Goal: Communication & Community: Answer question/provide support

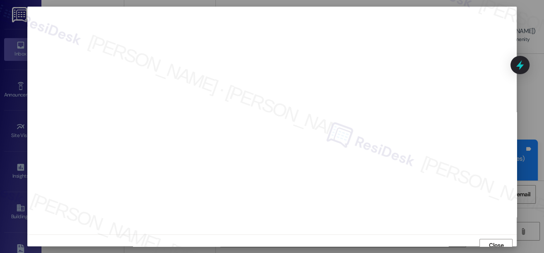
scroll to position [5, 0]
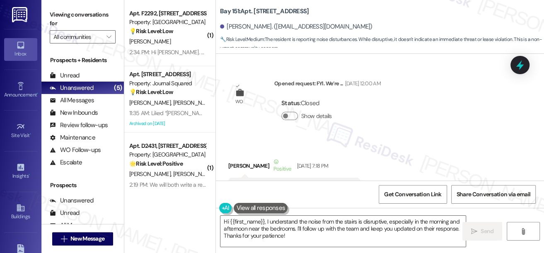
scroll to position [5128, 0]
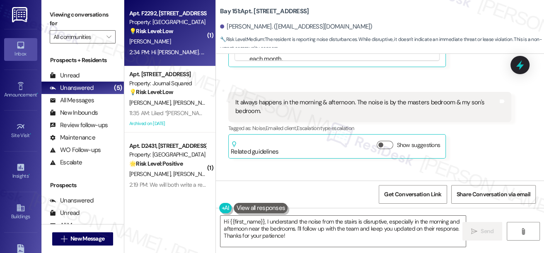
click at [157, 42] on div "[PERSON_NAME]" at bounding box center [167, 41] width 78 height 10
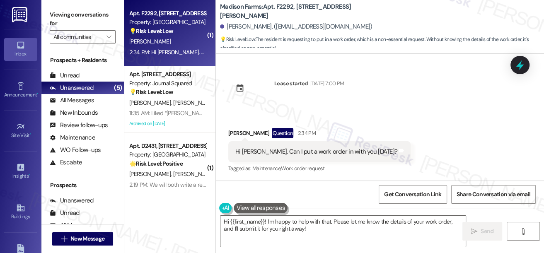
scroll to position [0, 0]
click at [234, 133] on div "[PERSON_NAME] Question 2:34 PM" at bounding box center [319, 134] width 182 height 13
click at [321, 225] on textarea "Hi {{first_name}}! I'm happy to help with that. Please let me know the details …" at bounding box center [342, 231] width 245 height 31
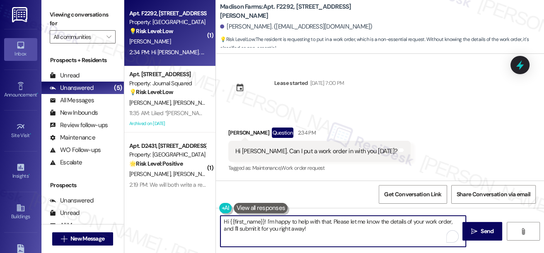
drag, startPoint x: 347, startPoint y: 220, endPoint x: 357, endPoint y: 229, distance: 14.1
click at [357, 229] on textarea "Hi {{first_name}}! I'm happy to help with that. Please let me know the details …" at bounding box center [342, 231] width 245 height 31
drag, startPoint x: 319, startPoint y: 228, endPoint x: 307, endPoint y: 227, distance: 11.6
click at [307, 227] on textarea "Hi {{first_name}}! I'm happy to help with that. Please let me know the details …" at bounding box center [342, 231] width 245 height 31
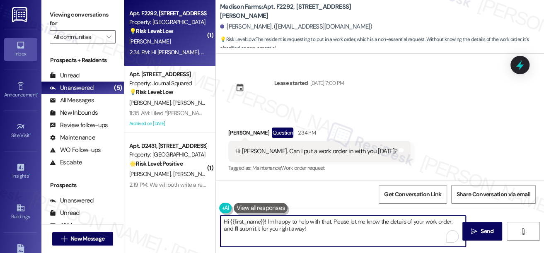
click at [331, 227] on textarea "Hi {{first_name}}! I'm happy to help with that. Please let me know the details …" at bounding box center [342, 231] width 245 height 31
drag, startPoint x: 425, startPoint y: 222, endPoint x: 451, endPoint y: 222, distance: 25.7
click at [451, 222] on textarea "Hi {{first_name}}! I'm happy to help with that. Please let me know the details …" at bounding box center [342, 231] width 245 height 31
click at [337, 221] on textarea "Hi {{first_name}}! I'm happy to help with that. Please let me know the details …" at bounding box center [342, 231] width 245 height 31
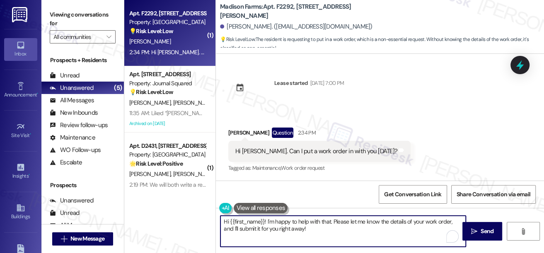
click at [337, 221] on textarea "Hi {{first_name}}! I'm happy to help with that. Please let me know the details …" at bounding box center [342, 231] width 245 height 31
click at [265, 217] on textarea "Hi {{first_name}}! I'm happy to help with that. Please let me know the details …" at bounding box center [342, 231] width 245 height 31
click at [343, 216] on textarea "Hi {{first_name}}, thanks for reaching out! I'm happy to help with that. Please…" at bounding box center [342, 231] width 245 height 31
click at [357, 220] on textarea "Hi {{first_name}}, thanks for reaching out! I'm happy to help with that. Please…" at bounding box center [342, 231] width 245 height 31
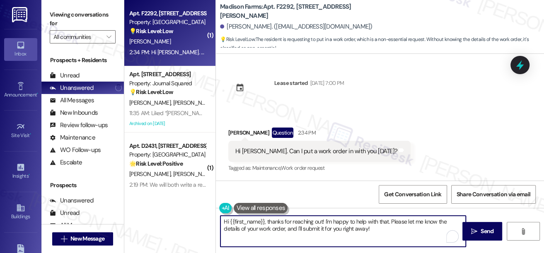
click at [357, 220] on textarea "Hi {{first_name}}, thanks for reaching out! I'm happy to help with that. Please…" at bounding box center [342, 231] width 245 height 31
click at [408, 226] on textarea "Hi {{first_name}}, thanks for reaching out! I'm happy to help with that. Please…" at bounding box center [342, 231] width 245 height 31
drag, startPoint x: 391, startPoint y: 228, endPoint x: 390, endPoint y: 220, distance: 8.8
click at [390, 220] on textarea "Hi {{first_name}}, thanks for reaching out! I'm happy to help with that. Please…" at bounding box center [342, 231] width 245 height 31
drag, startPoint x: 402, startPoint y: 232, endPoint x: 272, endPoint y: 229, distance: 130.1
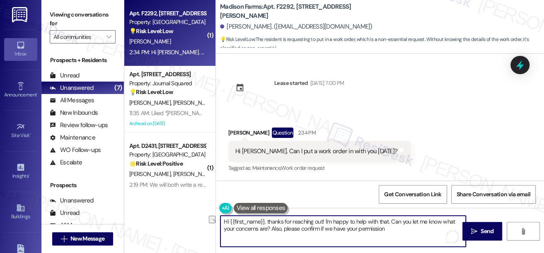
click at [272, 229] on textarea "Hi {{first_name}}, thanks for reaching out! I'm happy to help with that. Can yo…" at bounding box center [342, 231] width 245 height 31
click at [280, 225] on textarea "Hi {{first_name}}, thanks for reaching out! I'm happy to help with that. Can yo…" at bounding box center [342, 231] width 245 height 31
type textarea "Hi {{first_name}}, thanks for reaching out! I'm happy to help with that. Can yo…"
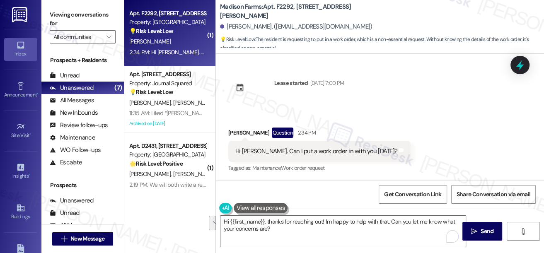
click at [265, 208] on button at bounding box center [261, 208] width 54 height 10
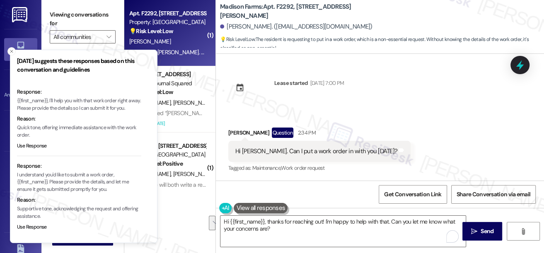
scroll to position [81, 0]
click at [290, 220] on textarea "Hi {{first_name}}, thanks for reaching out! I'm happy to help with that. Can yo…" at bounding box center [342, 231] width 245 height 31
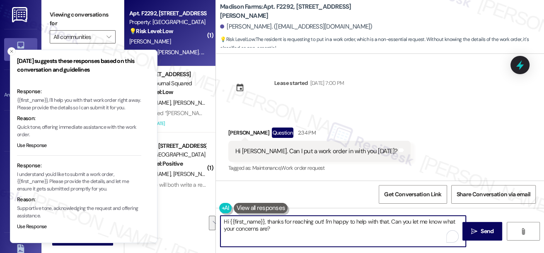
click at [290, 220] on textarea "Hi {{first_name}}, thanks for reaching out! I'm happy to help with that. Can yo…" at bounding box center [342, 231] width 245 height 31
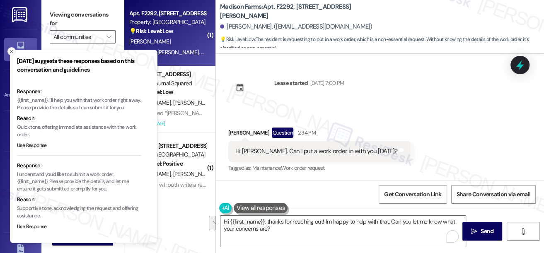
click at [13, 53] on icon "Close toast" at bounding box center [11, 51] width 5 height 5
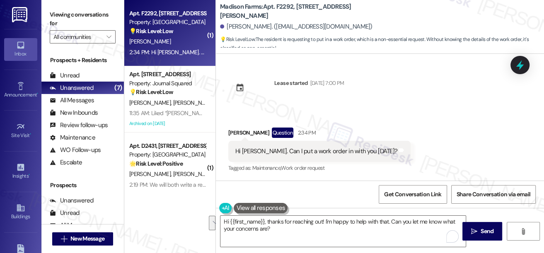
click at [61, 9] on label "Viewing conversations for" at bounding box center [83, 19] width 66 height 22
click at [294, 228] on textarea "Hi {{first_name}}, thanks for reaching out! I'm happy to help with that. Can yo…" at bounding box center [342, 231] width 245 height 31
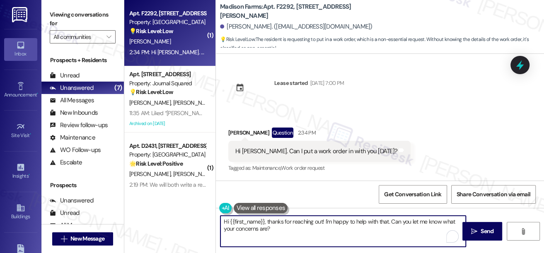
click at [360, 226] on textarea "Hi {{first_name}}, thanks for reaching out! I'm happy to help with that. Can yo…" at bounding box center [342, 231] width 245 height 31
click at [372, 229] on textarea "Hi {{first_name}}, thanks for reaching out! I'm happy to help with that. Can yo…" at bounding box center [342, 231] width 245 height 31
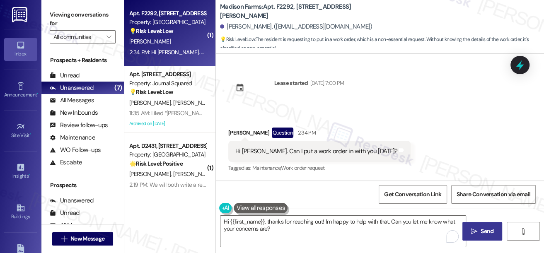
click at [462, 230] on button " Send" at bounding box center [482, 231] width 40 height 19
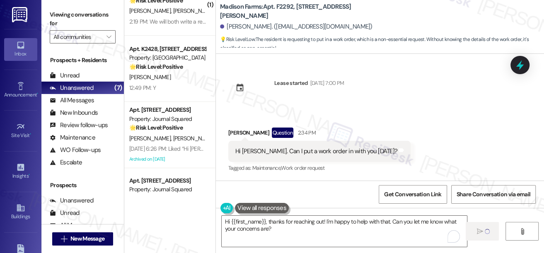
scroll to position [150, 0]
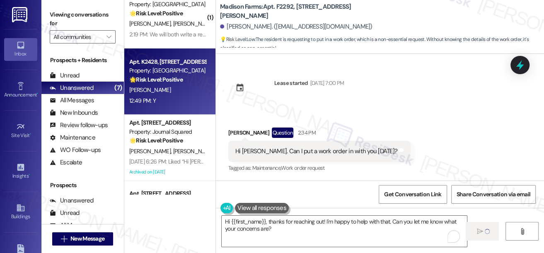
click at [181, 76] on strong "🌟 Risk Level: Positive" at bounding box center [155, 79] width 53 height 7
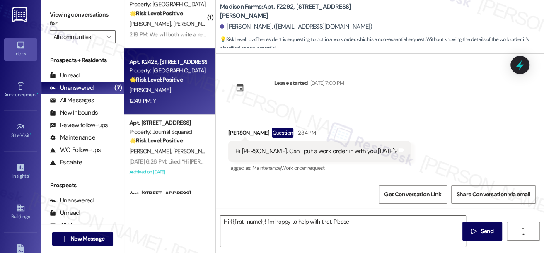
scroll to position [0, 0]
type textarea "Hi {{first_name}}! I'm happy to help with that. Please let me know the details …"
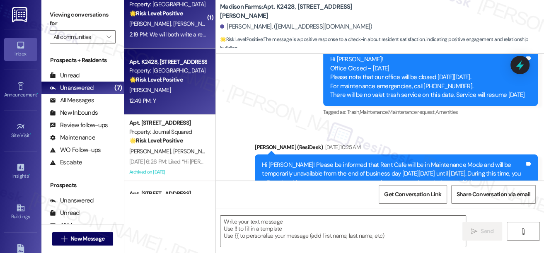
type textarea "Fetching suggested responses. Please feel free to read through the conversation…"
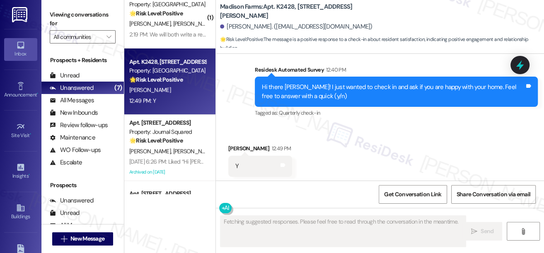
scroll to position [578, 0]
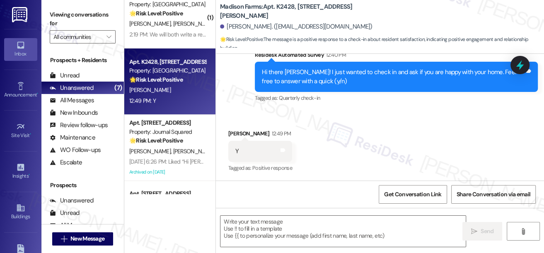
click at [342, 83] on div "Hi there [PERSON_NAME]! I just wanted to check in and ask if you are happy with…" at bounding box center [393, 77] width 263 height 18
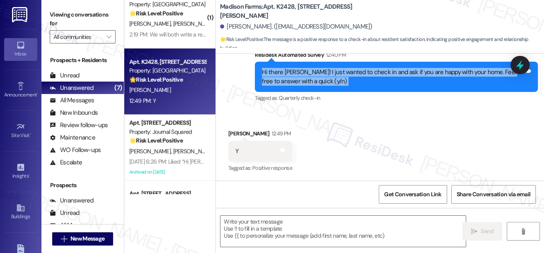
click at [342, 83] on div "Hi there [PERSON_NAME]! I just wanted to check in and ask if you are happy with…" at bounding box center [393, 77] width 263 height 18
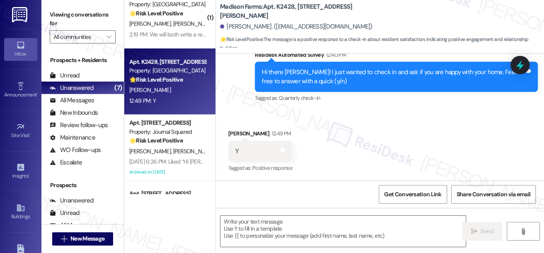
drag, startPoint x: 47, startPoint y: 14, endPoint x: 52, endPoint y: 17, distance: 6.0
click at [47, 14] on div "Viewing conversations for All communities " at bounding box center [82, 26] width 82 height 52
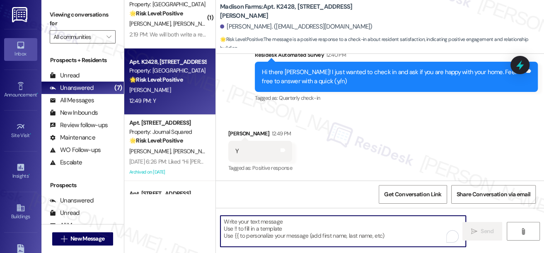
click at [317, 233] on textarea "To enrich screen reader interactions, please activate Accessibility in Grammarl…" at bounding box center [342, 231] width 245 height 31
paste textarea "Hi {{first_name}}! I'm glad to hear that you're happy with your home. Could I a…"
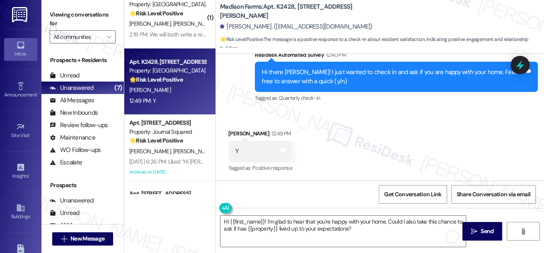
click at [243, 131] on div "[PERSON_NAME] 12:49 PM" at bounding box center [260, 135] width 64 height 12
click at [46, 4] on div "Viewing conversations for All communities " at bounding box center [82, 26] width 82 height 52
click at [376, 236] on textarea "Hi {{first_name}}! I'm glad to hear that you're happy with your home. Could I a…" at bounding box center [342, 231] width 245 height 31
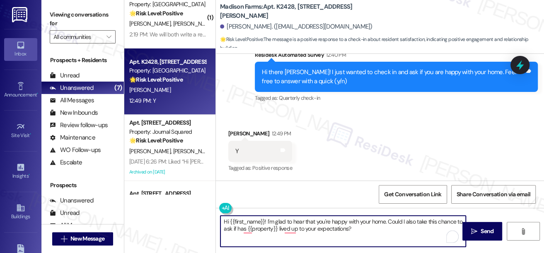
paste textarea "That’s awesome to hear, [PERSON_NAME]! Thank you! If you don’t mind, would you …"
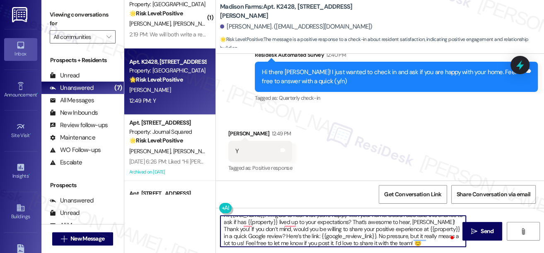
scroll to position [0, 0]
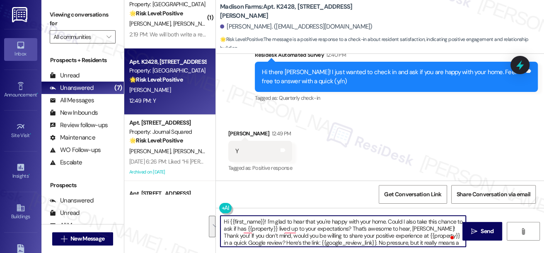
drag, startPoint x: 233, startPoint y: 229, endPoint x: 388, endPoint y: 223, distance: 155.5
click at [388, 223] on textarea "Hi {{first_name}}! I'm glad to hear that you're happy with your home. Could I a…" at bounding box center [342, 231] width 245 height 31
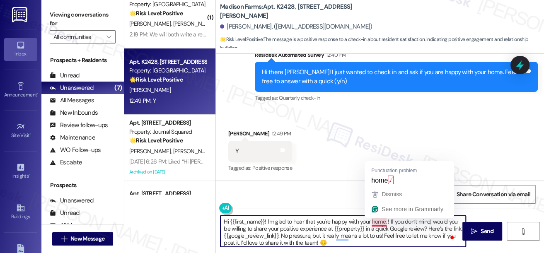
click at [389, 222] on textarea "Hi {{first_name}}! I'm glad to hear that you're happy with your home. ! If you …" at bounding box center [342, 231] width 245 height 31
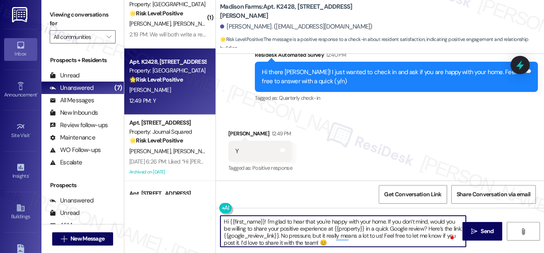
type textarea "Hi {{first_name}}! I'm glad to hear that you're happy with your home. If you do…"
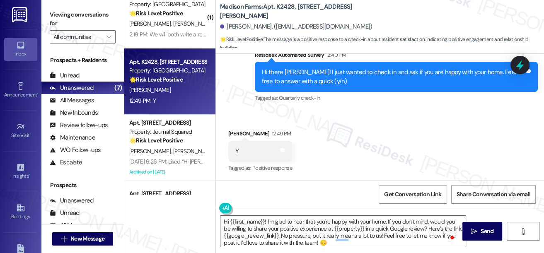
click at [241, 131] on div "[PERSON_NAME] 12:49 PM" at bounding box center [260, 135] width 64 height 12
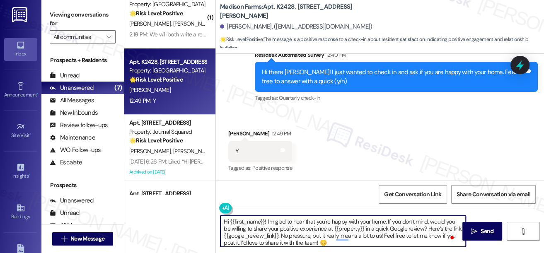
click at [275, 229] on textarea "Hi {{first_name}}! I'm glad to hear that you're happy with your home. If you do…" at bounding box center [342, 231] width 245 height 31
click at [331, 229] on textarea "Hi {{first_name}}! I'm glad to hear that you're happy with your home. If you do…" at bounding box center [342, 231] width 245 height 31
click at [351, 229] on textarea "Hi {{first_name}}! I'm glad to hear that you're happy with your home. If you do…" at bounding box center [342, 231] width 245 height 31
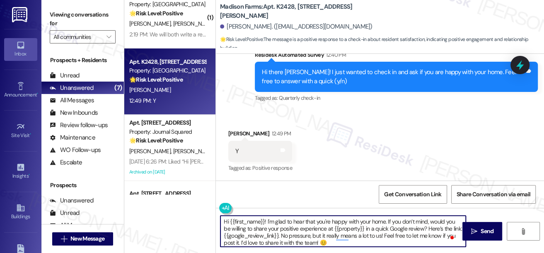
click at [351, 229] on textarea "Hi {{first_name}}! I'm glad to hear that you're happy with your home. If you do…" at bounding box center [342, 231] width 245 height 31
click at [364, 240] on textarea "Hi {{first_name}}! I'm glad to hear that you're happy with your home. If you do…" at bounding box center [342, 231] width 245 height 31
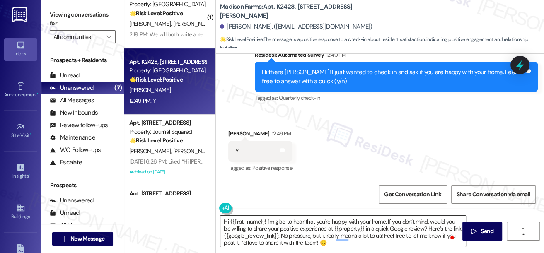
click at [360, 238] on textarea "Hi {{first_name}}! I'm glad to hear that you're happy with your home. If you do…" at bounding box center [342, 231] width 245 height 31
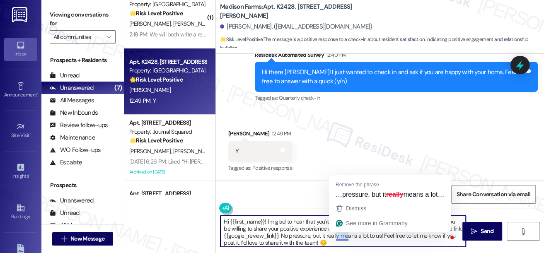
click at [337, 233] on textarea "Hi {{first_name}}! I'm glad to hear that you're happy with your home. If you do…" at bounding box center [342, 231] width 245 height 31
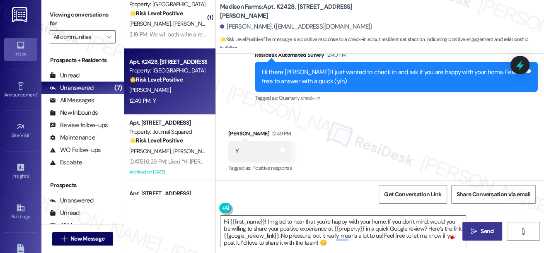
click at [479, 233] on span "Send" at bounding box center [487, 231] width 16 height 9
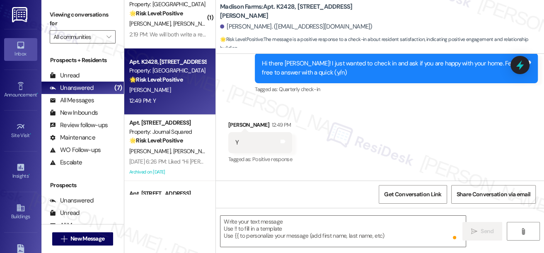
scroll to position [663, 0]
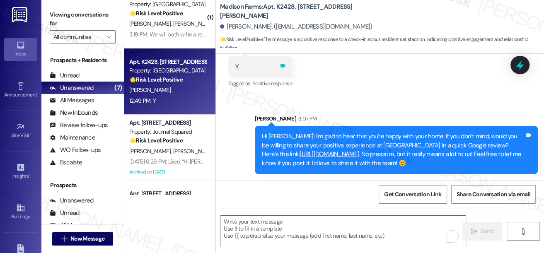
click at [280, 64] on icon at bounding box center [282, 66] width 5 height 4
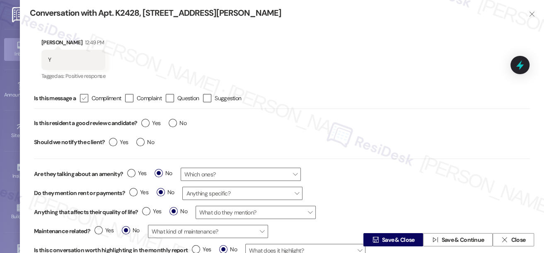
click at [94, 99] on span "Compliment" at bounding box center [106, 98] width 29 height 8
click at [81, 99] on input " Compliment" at bounding box center [78, 98] width 5 height 5
checkbox input "true"
click at [143, 122] on label "Yes" at bounding box center [150, 123] width 19 height 9
click at [143, 122] on input "Yes" at bounding box center [150, 124] width 19 height 11
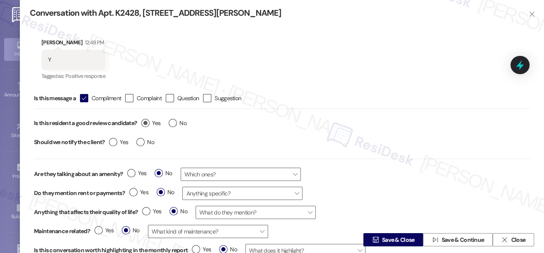
radio input "true"
click at [137, 140] on label "No" at bounding box center [145, 142] width 18 height 9
click at [137, 140] on input "No" at bounding box center [145, 143] width 18 height 11
radio input "true"
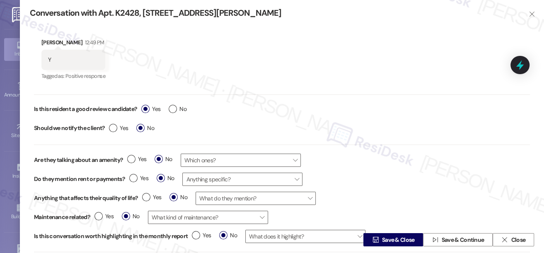
scroll to position [36, 0]
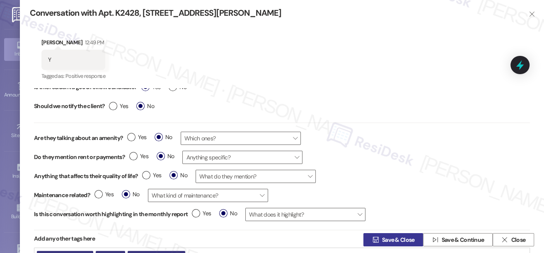
click at [391, 237] on span "Save & Close" at bounding box center [398, 240] width 33 height 9
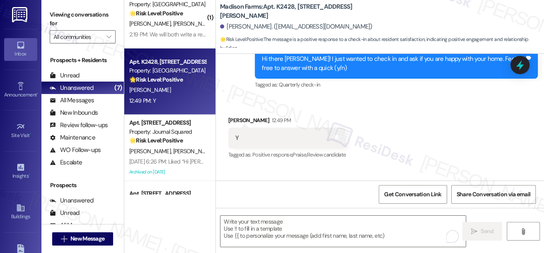
scroll to position [578, 0]
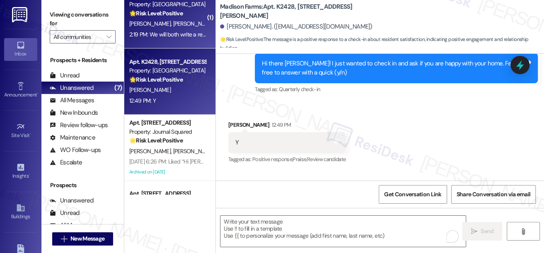
click at [168, 31] on div "2:19 PM: We will both write a review after we confirm how positive the candidat…" at bounding box center [248, 34] width 238 height 7
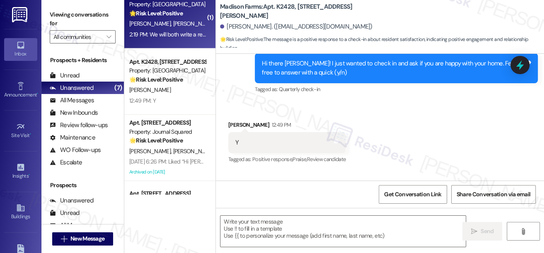
type textarea "Fetching suggested responses. Please feel free to read through the conversation…"
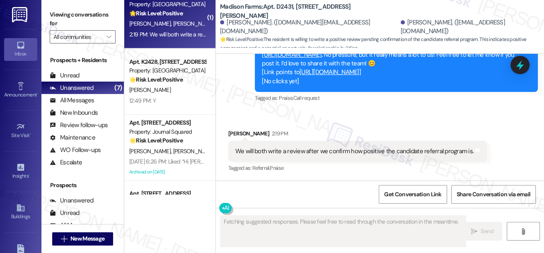
scroll to position [926, 0]
click at [336, 150] on div "We will both write a review after we confirm how positive the candidate referra…" at bounding box center [354, 151] width 238 height 9
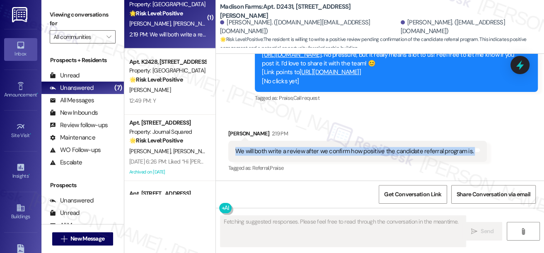
click at [336, 150] on div "We will both write a review after we confirm how positive the candidate referra…" at bounding box center [354, 151] width 238 height 9
click at [303, 155] on div "We will both write a review after we confirm how positive the candidate referra…" at bounding box center [354, 151] width 238 height 9
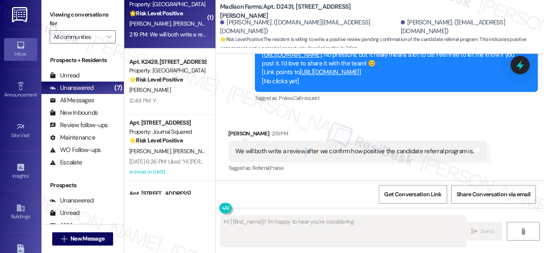
click at [303, 155] on div "We will both write a review after we confirm how positive the candidate referra…" at bounding box center [354, 151] width 238 height 9
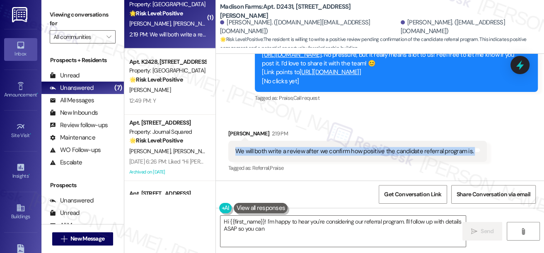
click at [303, 155] on div "We will both write a review after we confirm how positive the candidate referra…" at bounding box center [354, 151] width 238 height 9
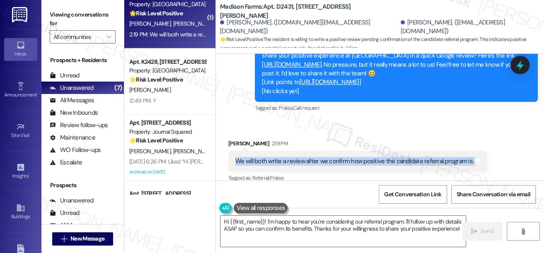
scroll to position [926, 0]
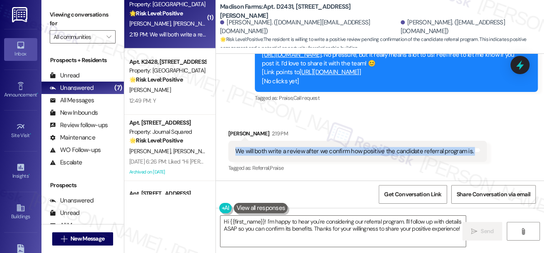
click at [298, 151] on div "We will both write a review after we confirm how positive the candidate referra…" at bounding box center [354, 151] width 238 height 9
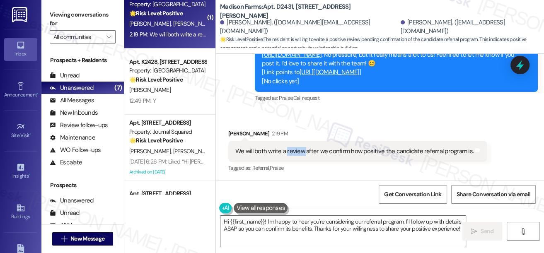
click at [298, 151] on div "We will both write a review after we confirm how positive the candidate referra…" at bounding box center [354, 151] width 238 height 9
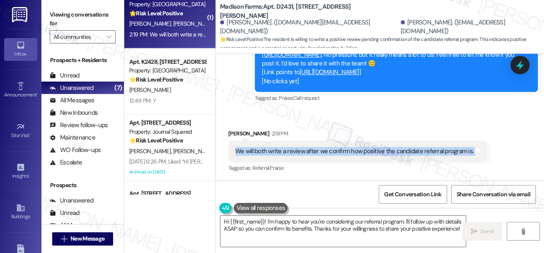
click at [298, 151] on div "We will both write a review after we confirm how positive the candidate referra…" at bounding box center [354, 151] width 238 height 9
click at [317, 225] on textarea "Hi {{first_name}}! I'm happy to hear you're considering our referral program. I…" at bounding box center [342, 231] width 245 height 31
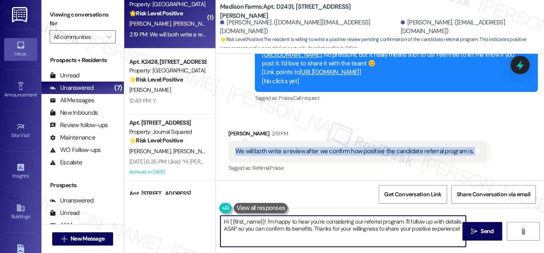
click at [317, 225] on textarea "Hi {{first_name}}! I'm happy to hear you're considering our referral program. I…" at bounding box center [342, 231] width 245 height 31
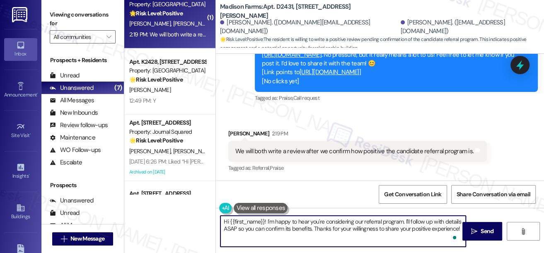
click at [317, 225] on textarea "Hi {{first_name}}! I'm happy to hear you're considering our referral program. I…" at bounding box center [342, 231] width 245 height 31
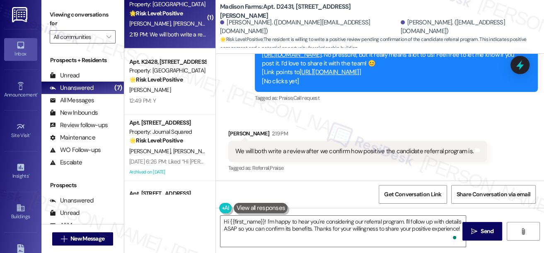
click at [309, 129] on div "[PERSON_NAME] 2:19 PM" at bounding box center [357, 135] width 258 height 12
click at [246, 228] on textarea "Hi {{first_name}}! I'm happy to hear you're considering our referral program. I…" at bounding box center [342, 231] width 245 height 31
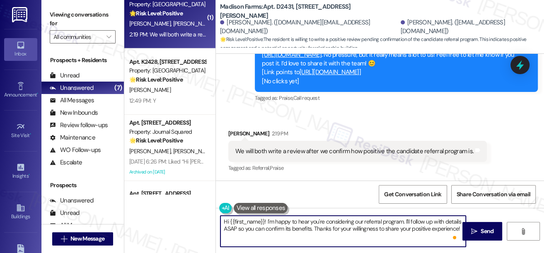
click at [246, 228] on textarea "Hi {{first_name}}! I'm happy to hear you're considering our referral program. I…" at bounding box center [342, 231] width 245 height 31
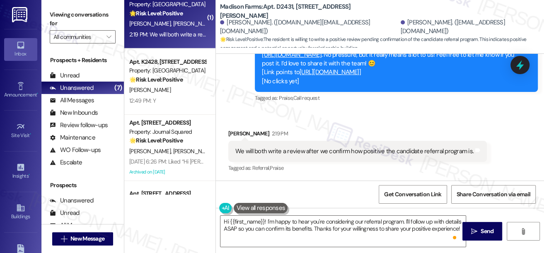
click at [268, 144] on div "We will both write a review after we confirm how positive the candidate referra…" at bounding box center [357, 151] width 258 height 21
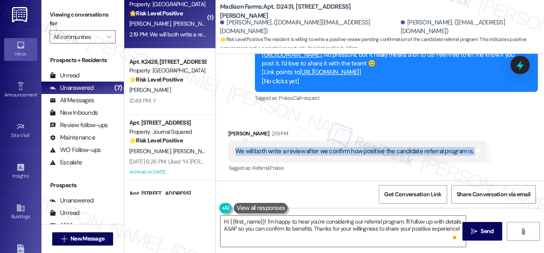
click at [268, 144] on div "We will both write a review after we confirm how positive the candidate referra…" at bounding box center [357, 151] width 258 height 21
copy div "We will both write a review after we confirm how positive the candidate referra…"
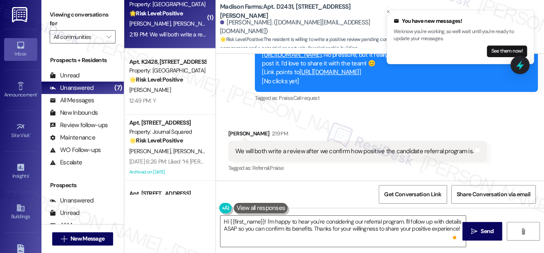
click at [55, 12] on label "Viewing conversations for" at bounding box center [83, 19] width 66 height 22
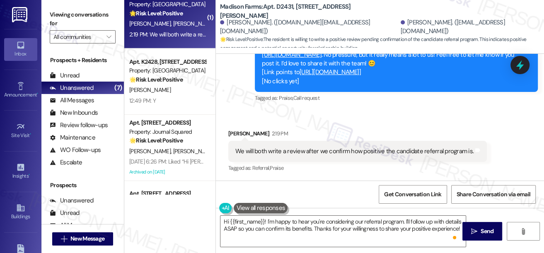
click at [59, 13] on label "Viewing conversations for" at bounding box center [83, 19] width 66 height 22
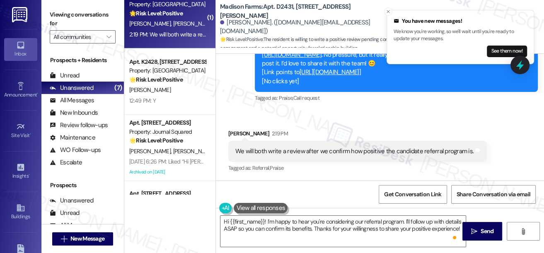
click at [231, 67] on div "Sent via SMS [PERSON_NAME] (ResiDesk) 1:51 PM I'm glad to hear that you're happ…" at bounding box center [380, 53] width 328 height 114
click at [59, 19] on label "Viewing conversations for" at bounding box center [83, 19] width 66 height 22
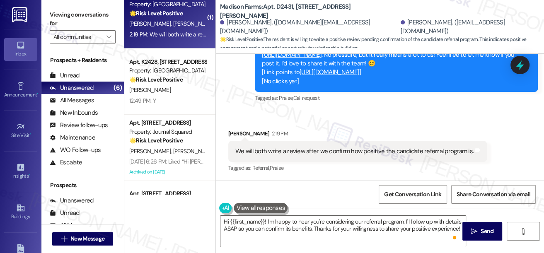
click at [58, 18] on label "Viewing conversations for" at bounding box center [83, 19] width 66 height 22
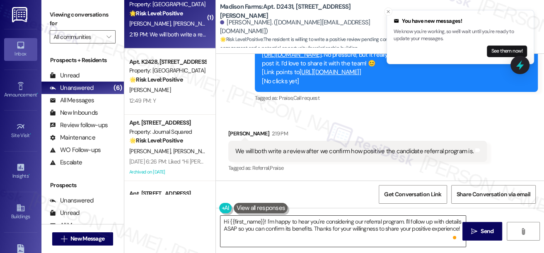
click at [297, 233] on textarea "Hi {{first_name}}! I'm happy to hear you're considering our referral program. I…" at bounding box center [342, 231] width 245 height 31
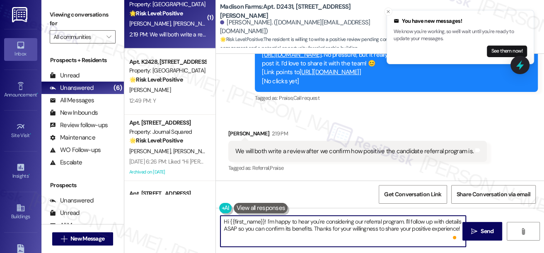
click at [297, 233] on textarea "Hi {{first_name}}! I'm happy to hear you're considering our referral program. I…" at bounding box center [342, 231] width 245 height 31
paste textarea "That sounds great—thank you for being willing to share your experience! 😊 Just …"
click at [268, 222] on textarea "That sounds great—thank you for being willing to share your experience! 😊 Just …" at bounding box center [342, 231] width 245 height 31
click at [267, 220] on textarea "That sounds great. Thank you for being willing to share your experience! 😊 Just…" at bounding box center [342, 231] width 245 height 31
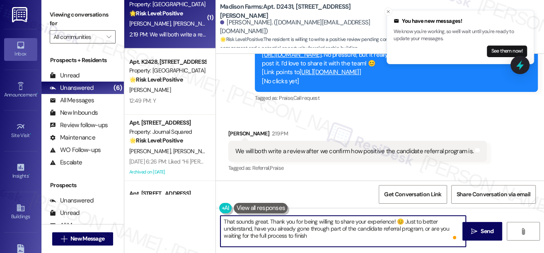
click at [269, 220] on textarea "That sounds great. Thank you for being willing to share your experience! 😊 Just…" at bounding box center [342, 231] width 245 height 31
click at [315, 234] on textarea "That sounds great. Thank you for being willing to share your experience! 😊 Just…" at bounding box center [342, 231] width 245 height 31
click at [369, 233] on textarea "That sounds great. Thank you for being willing to share your experience! 😊 Just…" at bounding box center [342, 231] width 245 height 31
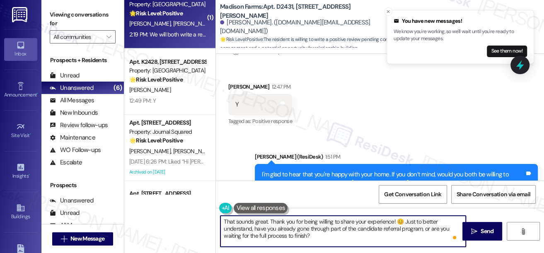
scroll to position [775, 0]
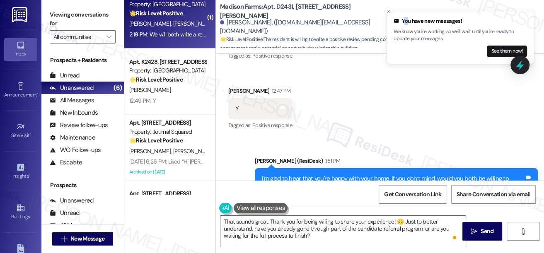
click at [404, 20] on div "You have new messages!" at bounding box center [459, 21] width 133 height 8
click at [389, 8] on button "Close toast" at bounding box center [388, 11] width 8 height 8
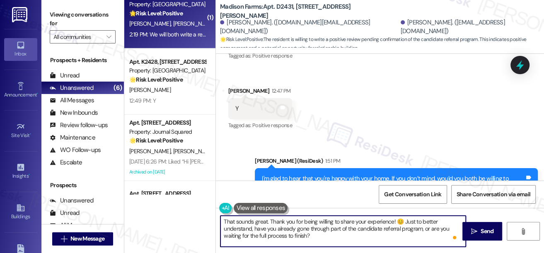
scroll to position [926, 0]
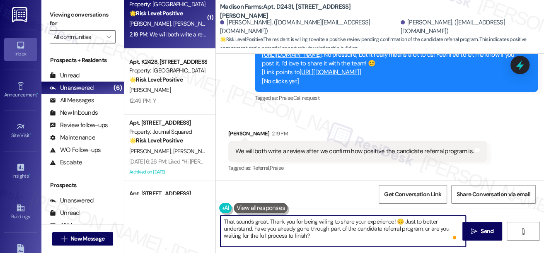
click at [268, 150] on div "We will both write a review after we confirm how positive the candidate referra…" at bounding box center [354, 151] width 238 height 9
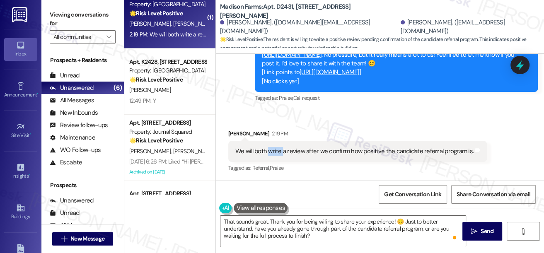
click at [268, 150] on div "We will both write a review after we confirm how positive the candidate referra…" at bounding box center [354, 151] width 238 height 9
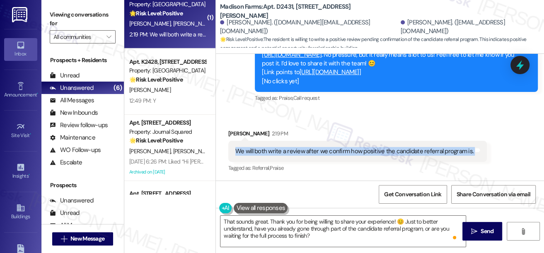
click at [268, 150] on div "We will both write a review after we confirm how positive the candidate referra…" at bounding box center [354, 151] width 238 height 9
click at [389, 154] on div "We will both write a review after we confirm how positive the candidate referra…" at bounding box center [354, 151] width 238 height 9
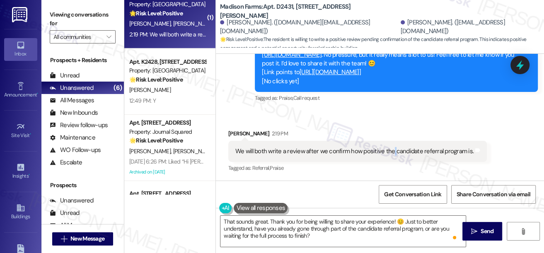
click at [389, 154] on div "We will both write a review after we confirm how positive the candidate referra…" at bounding box center [354, 151] width 238 height 9
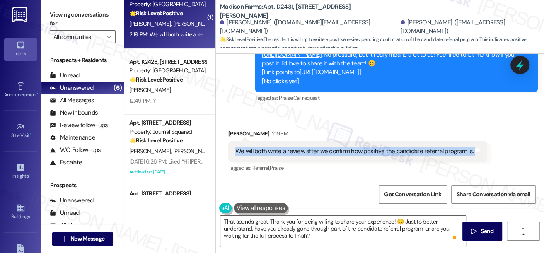
drag, startPoint x: 389, startPoint y: 154, endPoint x: 353, endPoint y: 160, distance: 36.2
click at [389, 154] on div "We will both write a review after we confirm how positive the candidate referra…" at bounding box center [354, 151] width 238 height 9
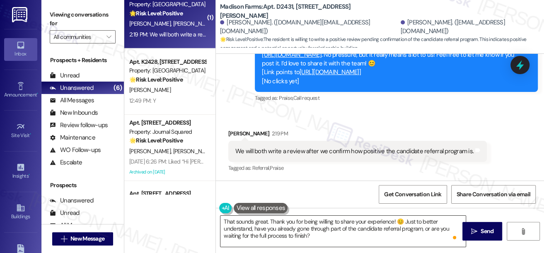
click at [281, 219] on textarea "That sounds great. Thank you for being willing to share your experience! 😊 Just…" at bounding box center [342, 231] width 245 height 31
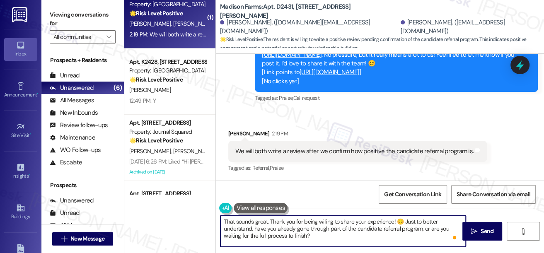
click at [281, 219] on textarea "That sounds great. Thank you for being willing to share your experience! 😊 Just…" at bounding box center [342, 231] width 245 height 31
click at [311, 232] on textarea "That sounds great. Thank you for being willing to share your experience! 😊 Just…" at bounding box center [342, 231] width 245 height 31
click at [311, 233] on textarea "That sounds great. Thank you for being willing to share your experience! 😊 Just…" at bounding box center [342, 231] width 245 height 31
click at [330, 235] on textarea "That sounds great. Thank you for being willing to share your experience! 😊 Just…" at bounding box center [342, 231] width 245 height 31
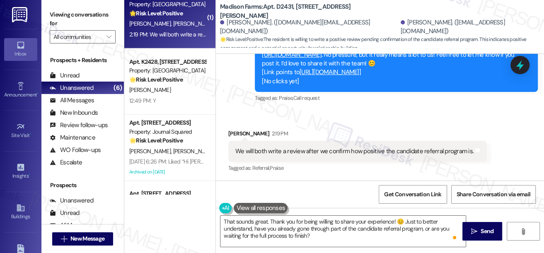
click at [236, 131] on div "[PERSON_NAME] 2:19 PM" at bounding box center [357, 135] width 258 height 12
copy div "[PERSON_NAME]"
click at [266, 221] on textarea "That sounds great. Thank you for being willing to share your experience! 😊 Just…" at bounding box center [342, 231] width 245 height 31
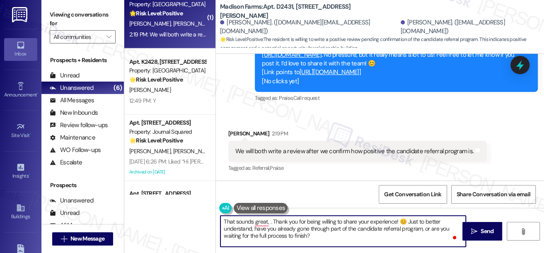
paste textarea "[PERSON_NAME]"
click at [337, 140] on div "[PERSON_NAME] 2:19 PM" at bounding box center [357, 135] width 258 height 12
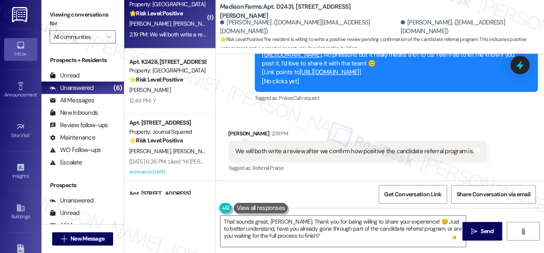
click at [337, 140] on div "[PERSON_NAME] 2:19 PM" at bounding box center [357, 135] width 258 height 12
click at [390, 126] on div "Received via SMS [PERSON_NAME] 2:19 PM We will both write a review after we con…" at bounding box center [357, 152] width 271 height 58
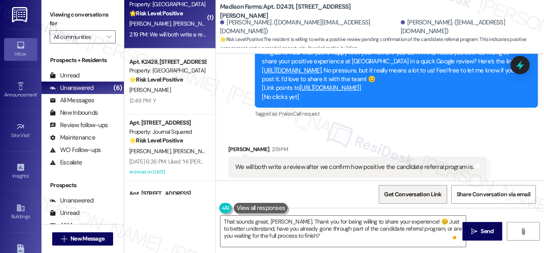
scroll to position [888, 0]
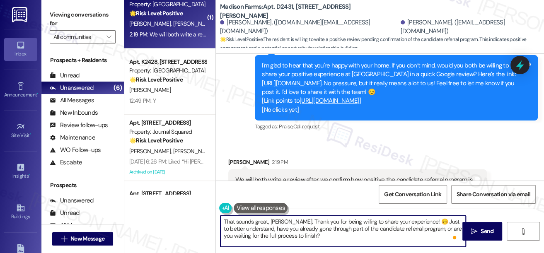
drag, startPoint x: 423, startPoint y: 224, endPoint x: 429, endPoint y: 222, distance: 6.2
click at [423, 224] on textarea "That sounds great, [PERSON_NAME]. Thank you for being willing to share your exp…" at bounding box center [342, 231] width 245 height 31
drag, startPoint x: 267, startPoint y: 223, endPoint x: 220, endPoint y: 222, distance: 47.2
click at [220, 222] on textarea "That sounds great, [PERSON_NAME]. Thank you for being willing to share your exp…" at bounding box center [342, 231] width 245 height 31
drag, startPoint x: 330, startPoint y: 219, endPoint x: 457, endPoint y: 218, distance: 127.2
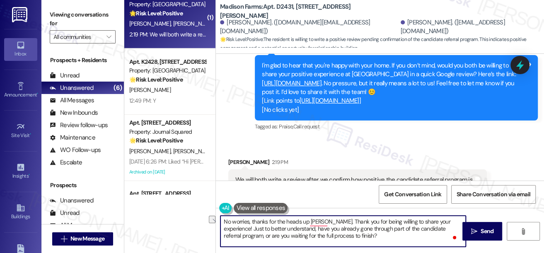
click at [457, 218] on textarea "No worries, thanks for the heads up [PERSON_NAME]. Thank you for being willing …" at bounding box center [342, 231] width 245 height 31
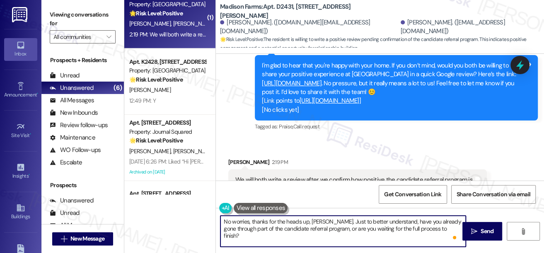
click at [290, 232] on textarea "No worries, thanks for the heads up, [PERSON_NAME]. Just to better understand, …" at bounding box center [342, 231] width 245 height 31
type textarea "No worries, thanks for the heads up, [PERSON_NAME]. Just to better understand, …"
click at [362, 167] on div "[PERSON_NAME] 2:19 PM" at bounding box center [357, 164] width 258 height 12
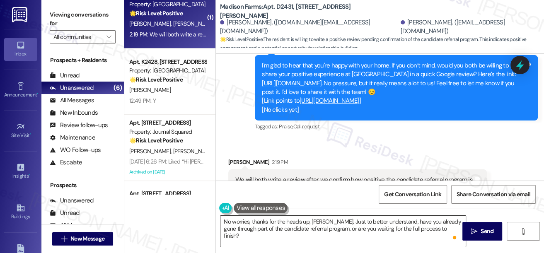
click at [418, 229] on textarea "No worries, thanks for the heads up, [PERSON_NAME]. Just to better understand, …" at bounding box center [342, 231] width 245 height 31
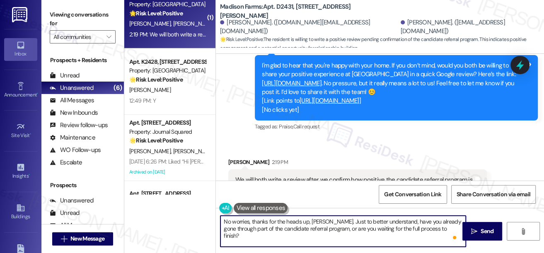
click at [418, 229] on textarea "No worries, thanks for the heads up, [PERSON_NAME]. Just to better understand, …" at bounding box center [342, 231] width 245 height 31
click at [439, 161] on div "Received via SMS [PERSON_NAME] 2:19 PM We will both write a review after we con…" at bounding box center [357, 181] width 271 height 58
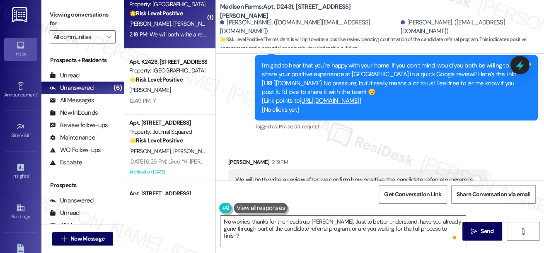
scroll to position [1, 0]
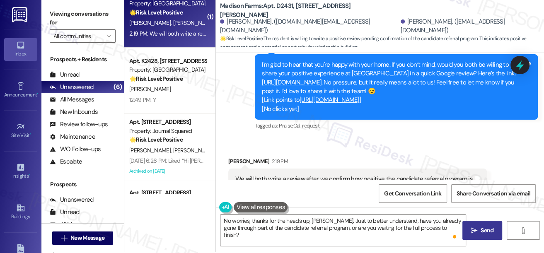
click at [475, 226] on span " Send" at bounding box center [482, 230] width 26 height 9
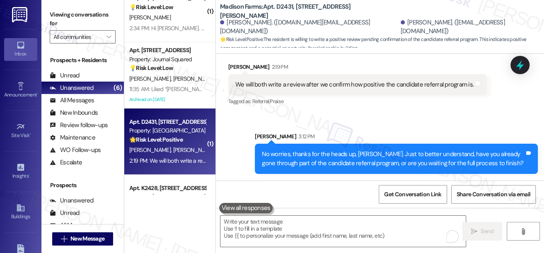
scroll to position [0, 0]
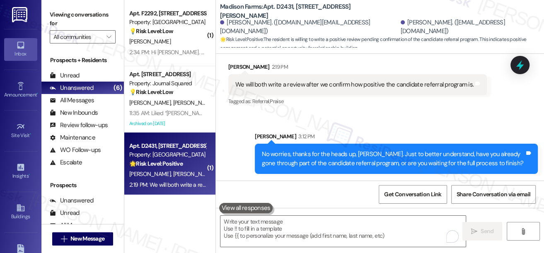
click at [182, 44] on div "[PERSON_NAME]" at bounding box center [167, 41] width 78 height 10
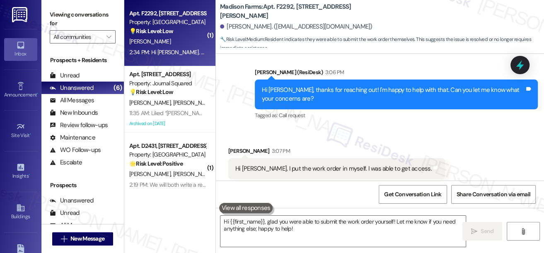
scroll to position [149, 0]
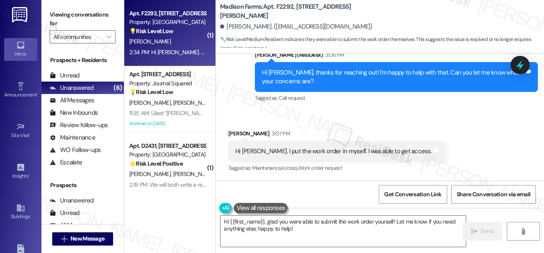
click at [305, 154] on div "Hi [PERSON_NAME]. I put the work order in myself. I was able to get access." at bounding box center [333, 151] width 196 height 9
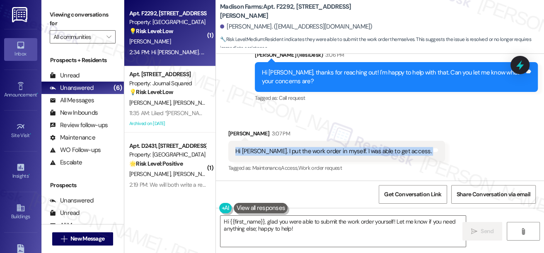
click at [305, 154] on div "Hi [PERSON_NAME]. I put the work order in myself. I was able to get access." at bounding box center [333, 151] width 196 height 9
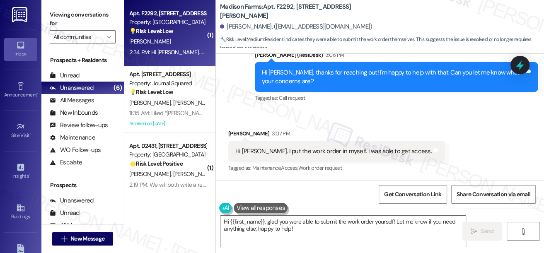
click at [296, 74] on div "Hi [PERSON_NAME], thanks for reaching out! I'm happy to help with that. Can you…" at bounding box center [393, 77] width 263 height 18
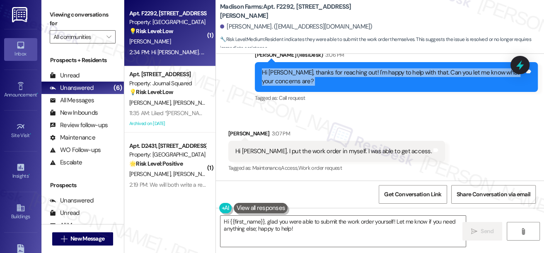
click at [296, 74] on div "Hi [PERSON_NAME], thanks for reaching out! I'm happy to help with that. Can you…" at bounding box center [393, 77] width 263 height 18
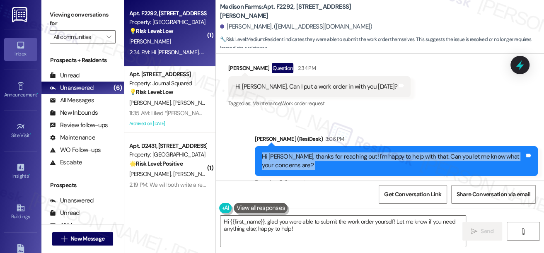
scroll to position [36, 0]
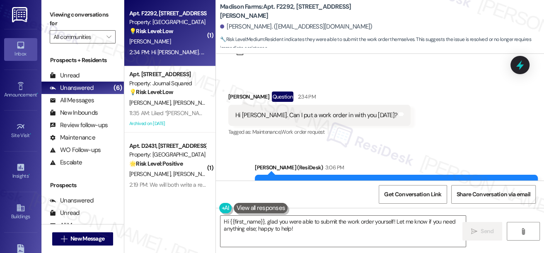
click at [301, 113] on div "Hi [PERSON_NAME]. Can I put a work order in with you [DATE]?" at bounding box center [316, 115] width 162 height 9
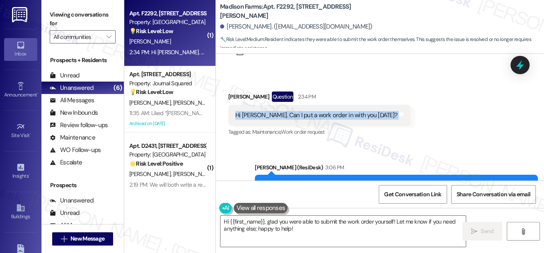
click at [301, 113] on div "Hi [PERSON_NAME]. Can I put a work order in with you [DATE]?" at bounding box center [316, 115] width 162 height 9
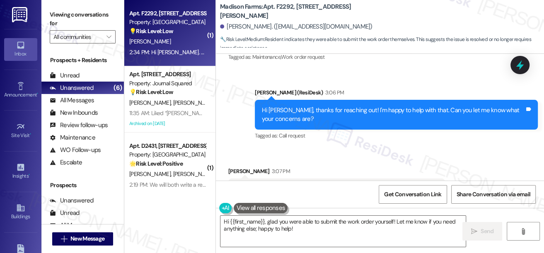
scroll to position [149, 0]
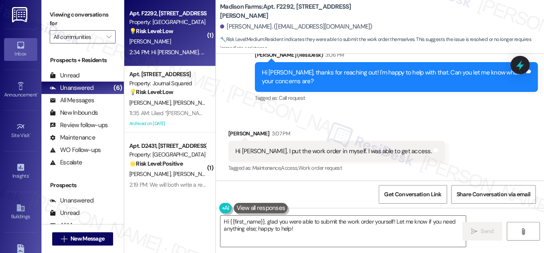
click at [282, 153] on div "Hi [PERSON_NAME]. I put the work order in myself. I was able to get access." at bounding box center [333, 151] width 196 height 9
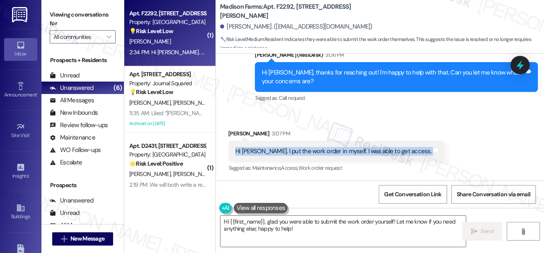
click at [282, 153] on div "Hi [PERSON_NAME]. I put the work order in myself. I was able to get access." at bounding box center [333, 151] width 196 height 9
click at [350, 153] on div "Hi [PERSON_NAME]. I put the work order in myself. I was able to get access." at bounding box center [333, 151] width 196 height 9
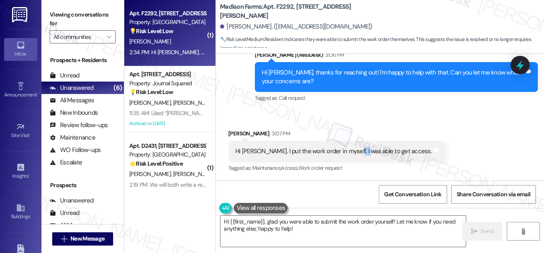
click at [350, 153] on div "Hi [PERSON_NAME]. I put the work order in myself. I was able to get access." at bounding box center [333, 151] width 196 height 9
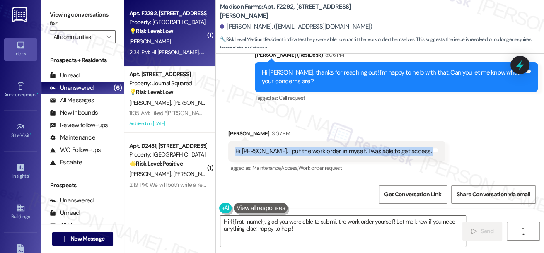
click at [350, 153] on div "Hi [PERSON_NAME]. I put the work order in myself. I was able to get access." at bounding box center [333, 151] width 196 height 9
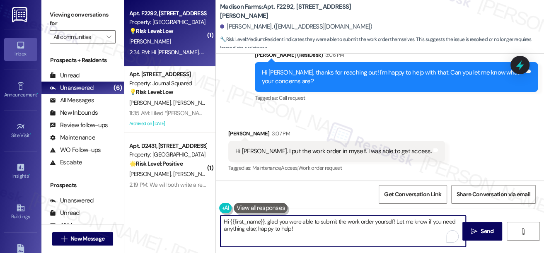
drag, startPoint x: 268, startPoint y: 223, endPoint x: 161, endPoint y: 212, distance: 107.8
click at [161, 212] on div "( 1 ) Apt. F2292, [STREET_ADDRESS][PERSON_NAME] Property: [GEOGRAPHIC_DATA] 💡 R…" at bounding box center [334, 126] width 420 height 253
click at [233, 229] on textarea "Great! Glad you were able to submit the work order yourself! Let me know if you…" at bounding box center [342, 231] width 245 height 31
drag, startPoint x: 308, startPoint y: 222, endPoint x: 300, endPoint y: 221, distance: 8.4
click at [308, 222] on textarea "Great! Glad you were able to submit the work order yourself! Let me know if you…" at bounding box center [342, 231] width 245 height 31
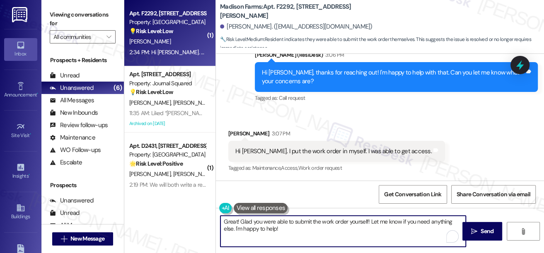
drag, startPoint x: 240, startPoint y: 220, endPoint x: 295, endPoint y: 220, distance: 54.7
click at [295, 220] on textarea "Great! Glad you were able to submit the work order yourself! Let me know if you…" at bounding box center [342, 231] width 245 height 31
drag, startPoint x: 237, startPoint y: 220, endPoint x: 318, endPoint y: 214, distance: 80.6
click at [307, 213] on div "Great! Glad you were able to submit the work order yourself! Let me know if you…" at bounding box center [380, 239] width 328 height 62
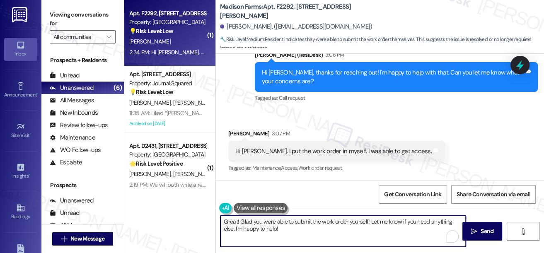
drag, startPoint x: 368, startPoint y: 220, endPoint x: 347, endPoint y: 220, distance: 21.6
click at [347, 220] on textarea "Great! Glad you were able to submit the work order yourself! Let me know if you…" at bounding box center [342, 231] width 245 height 31
click at [339, 228] on textarea "Great! Glad you were able to submit the work order. Let me know if you need any…" at bounding box center [342, 231] width 245 height 31
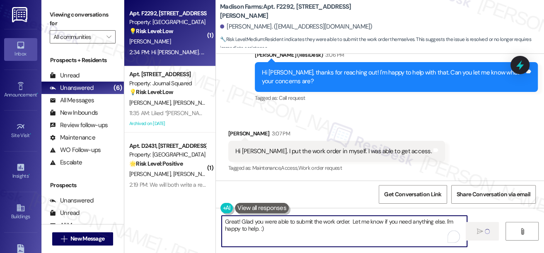
type textarea "Fetching suggested responses. Please feel free to read through the conversation…"
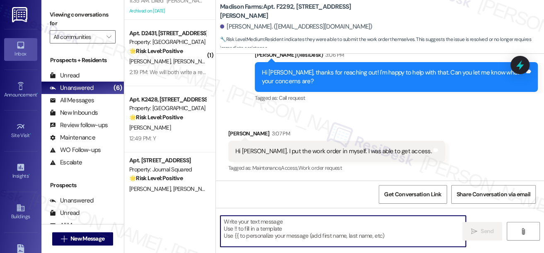
scroll to position [216, 0]
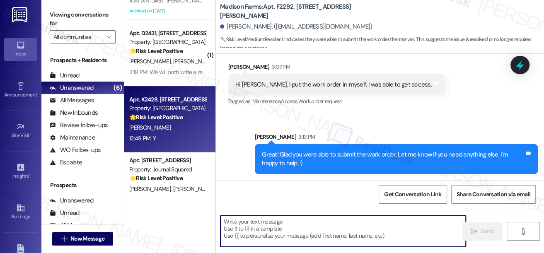
click at [176, 128] on div "[PERSON_NAME]" at bounding box center [167, 128] width 78 height 10
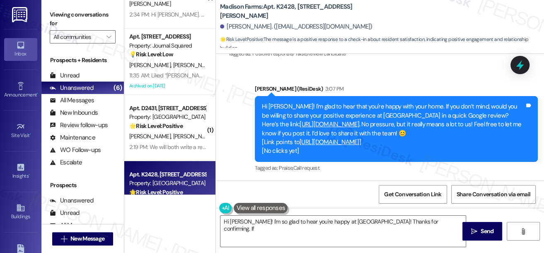
scroll to position [0, 0]
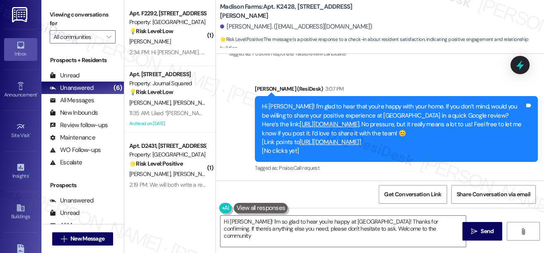
type textarea "Hi [PERSON_NAME]! I'm so glad to hear you're happy at [GEOGRAPHIC_DATA]! Thanks…"
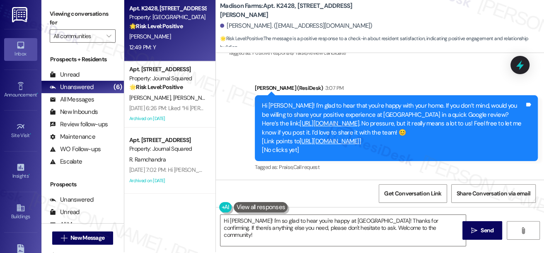
scroll to position [1, 0]
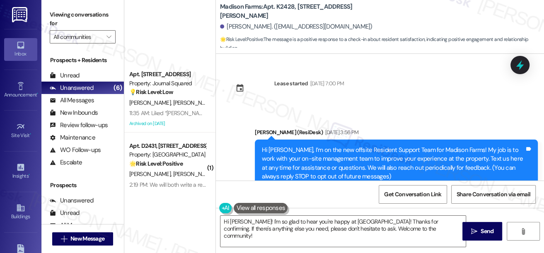
scroll to position [701, 0]
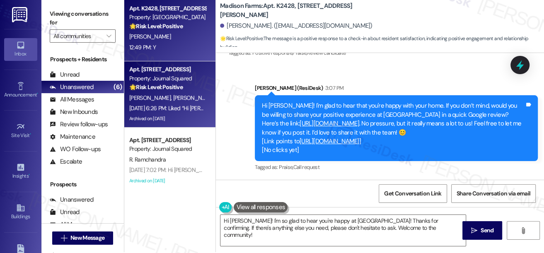
click at [175, 106] on div "Aug 15, 2025 at 6:26 PM: Liked “Hi Van Kristian and Michaelangela! Starting 9/5…" at bounding box center [228, 107] width 198 height 7
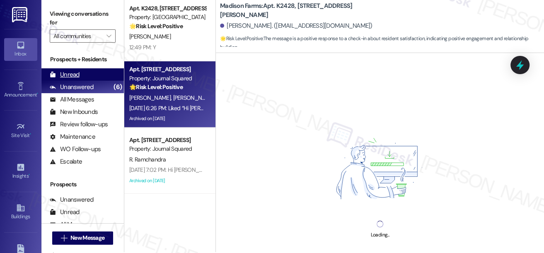
click at [82, 76] on div "Unread (0)" at bounding box center [82, 74] width 82 height 12
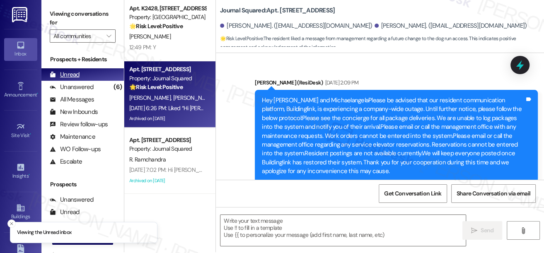
scroll to position [0, 0]
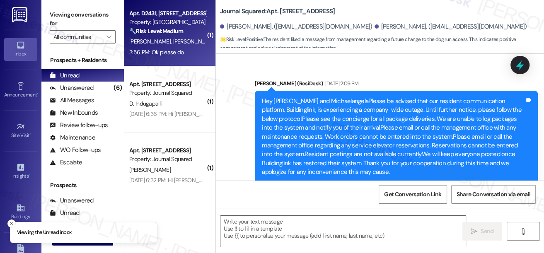
click at [187, 58] on div "Apt. D2431, 4883 Riley Road Property: Madison Farms 🔧 Risk Level: Medium The re…" at bounding box center [169, 33] width 91 height 66
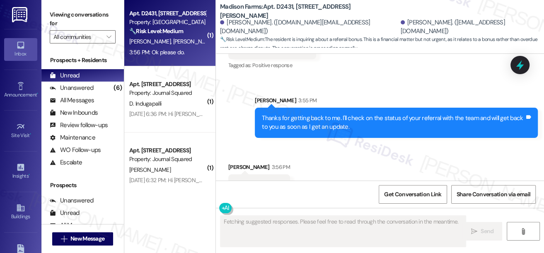
scroll to position [1658, 0]
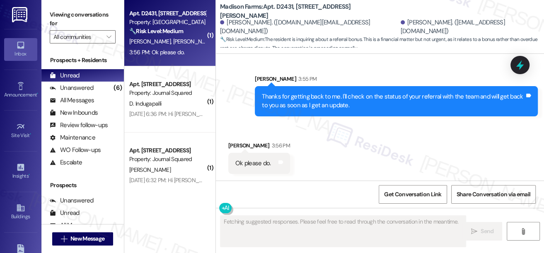
click at [428, 99] on div "Thanks for getting back to me. I'll check on the status of your referral with t…" at bounding box center [393, 101] width 263 height 18
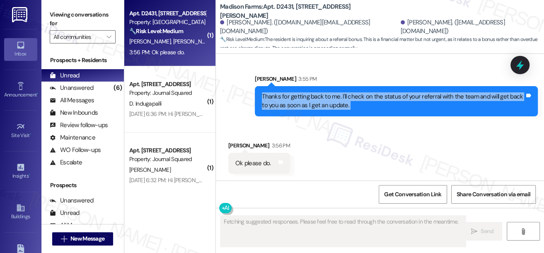
click at [428, 99] on div "Thanks for getting back to me. I'll check on the status of your referral with t…" at bounding box center [393, 101] width 263 height 18
click at [337, 102] on div "Thanks for getting back to me. I'll check on the status of your referral with t…" at bounding box center [393, 101] width 263 height 18
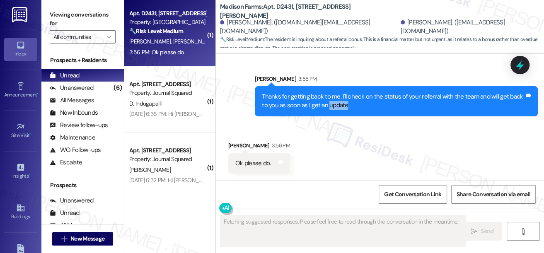
click at [337, 102] on div "Thanks for getting back to me. I'll check on the status of your referral with t…" at bounding box center [393, 101] width 263 height 18
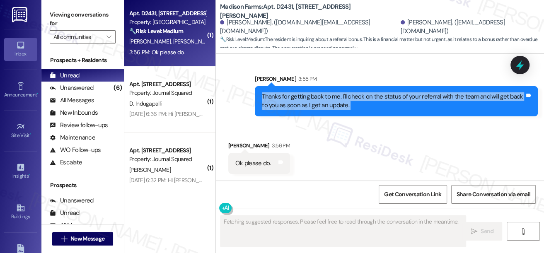
click at [337, 102] on div "Thanks for getting back to me. I'll check on the status of your referral with t…" at bounding box center [393, 101] width 263 height 18
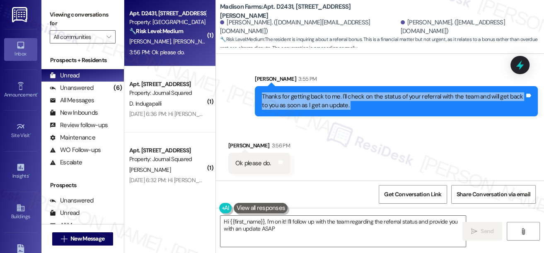
type textarea "Hi {{first_name}}, I'm on it! I'll follow up with the team regarding the referr…"
click at [312, 107] on div "Thanks for getting back to me. I'll check on the status of your referral with t…" at bounding box center [393, 101] width 263 height 18
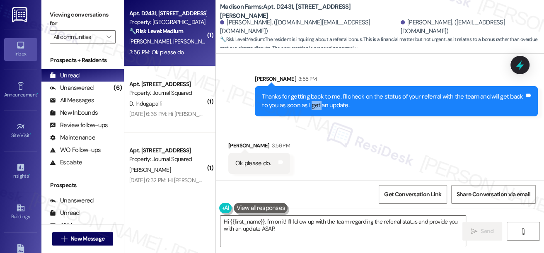
click at [312, 107] on div "Thanks for getting back to me. I'll check on the status of your referral with t…" at bounding box center [393, 101] width 263 height 18
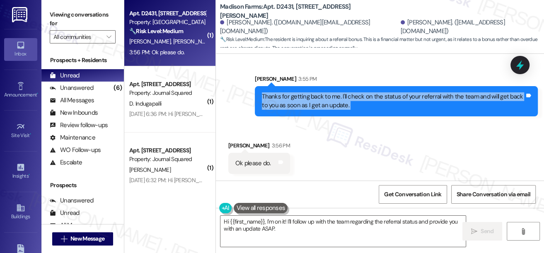
click at [311, 107] on div "Thanks for getting back to me. I'll check on the status of your referral with t…" at bounding box center [393, 101] width 263 height 18
click at [295, 229] on textarea "Hi {{first_name}}, I'm on it! I'll follow up with the team regarding the referr…" at bounding box center [342, 231] width 245 height 31
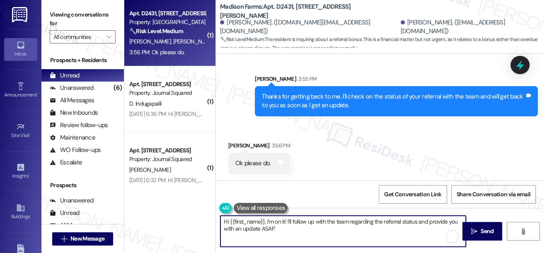
click at [295, 229] on textarea "Hi {{first_name}}, I'm on it! I'll follow up with the team regarding the referr…" at bounding box center [342, 231] width 245 height 31
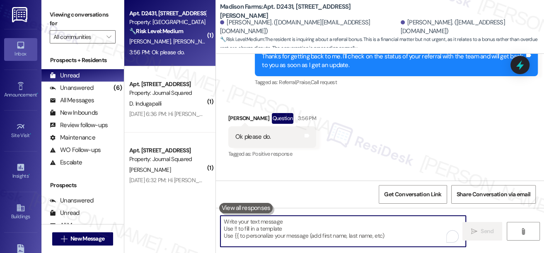
scroll to position [1546, 0]
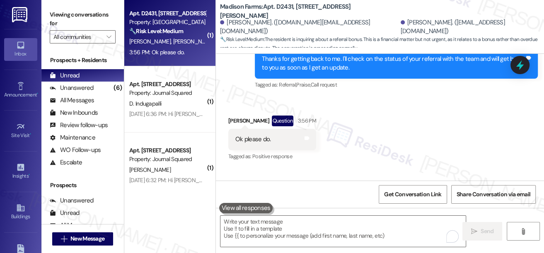
click at [260, 139] on div "Ok please do." at bounding box center [252, 139] width 35 height 9
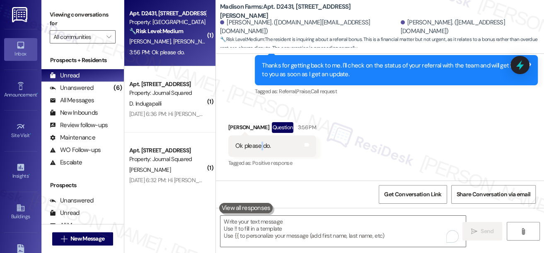
scroll to position [1583, 0]
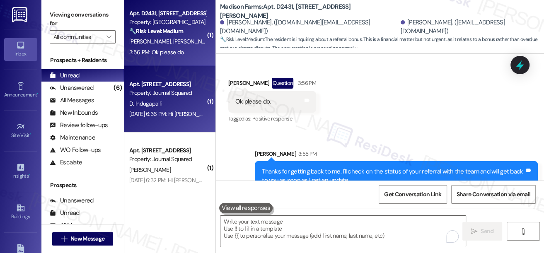
click at [144, 82] on div "Apt. 1608, 605 Pavonia Avenue" at bounding box center [167, 84] width 77 height 9
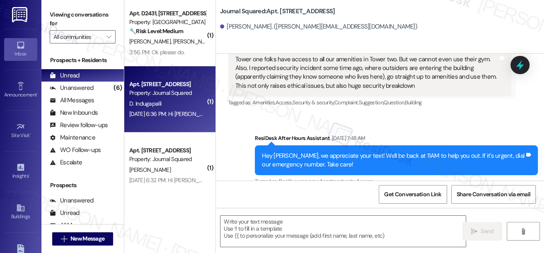
type textarea "Fetching suggested responses. Please feel free to read through the conversation…"
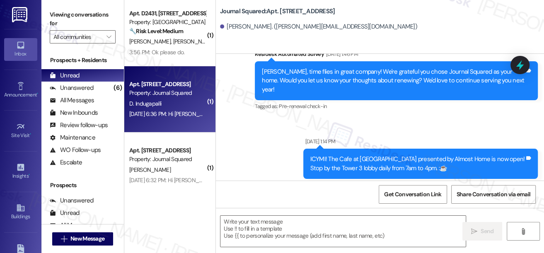
scroll to position [2844, 0]
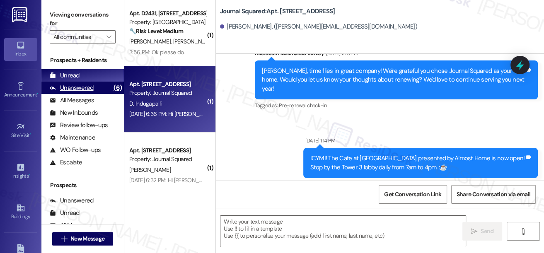
click at [106, 92] on div "Unanswered (6)" at bounding box center [82, 88] width 82 height 12
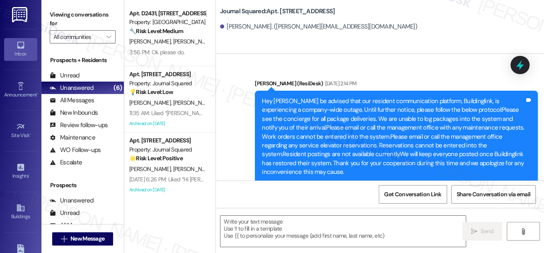
type textarea "Fetching suggested responses. Please feel free to read through the conversation…"
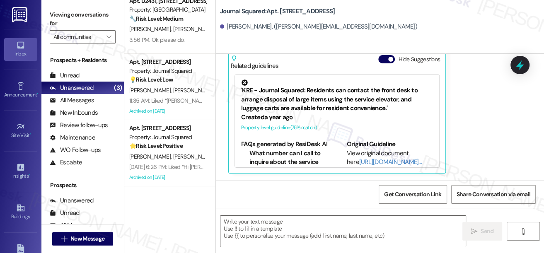
scroll to position [0, 0]
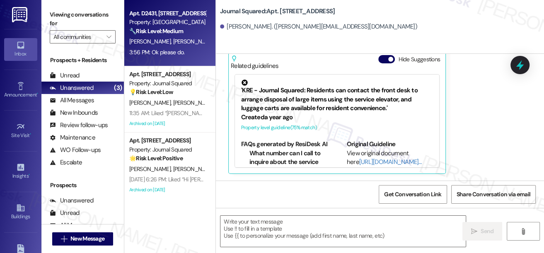
click at [180, 43] on div "M. Bates B. Bates" at bounding box center [167, 41] width 78 height 10
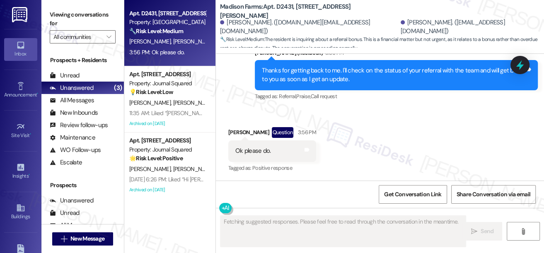
scroll to position [1, 0]
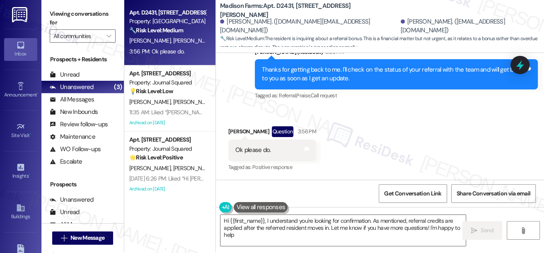
type textarea "Hi {{first_name}}, I understand you're looking for confirmation. As mentioned, …"
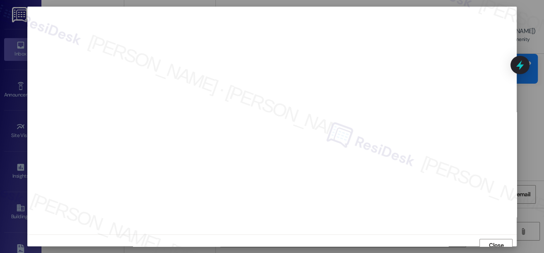
scroll to position [5, 0]
